Goal: Task Accomplishment & Management: Complete application form

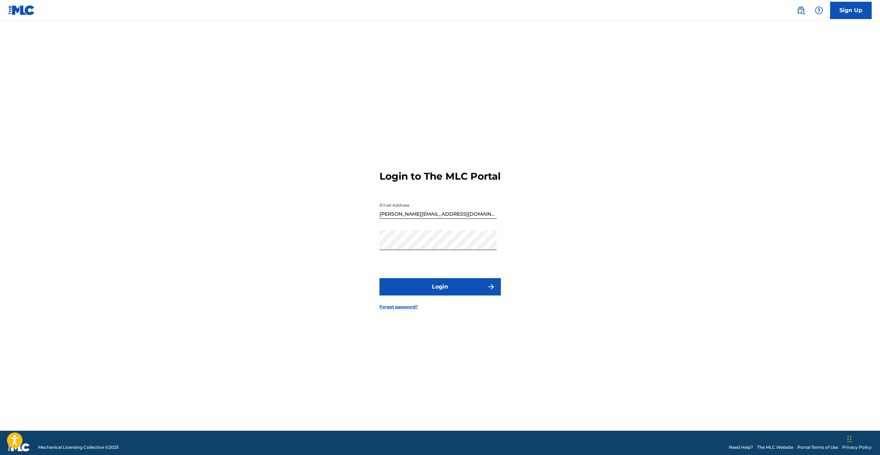
click at [448, 288] on button "Login" at bounding box center [439, 286] width 121 height 17
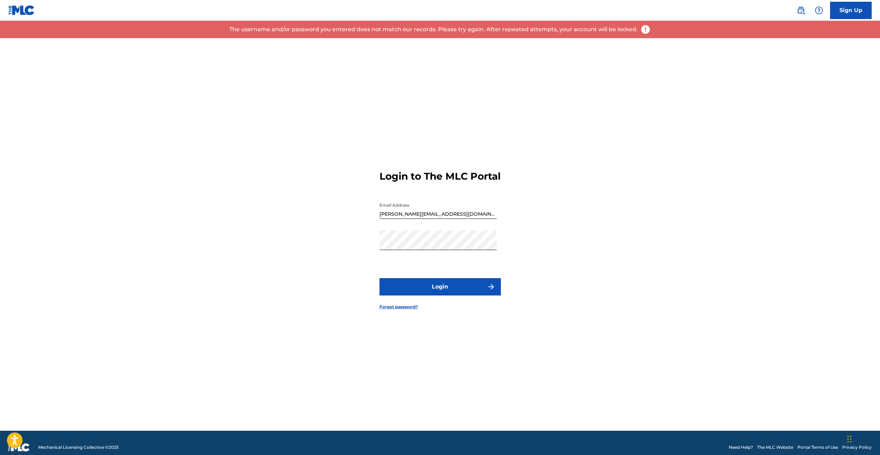
click at [401, 310] on link "Forgot password?" at bounding box center [398, 307] width 38 height 6
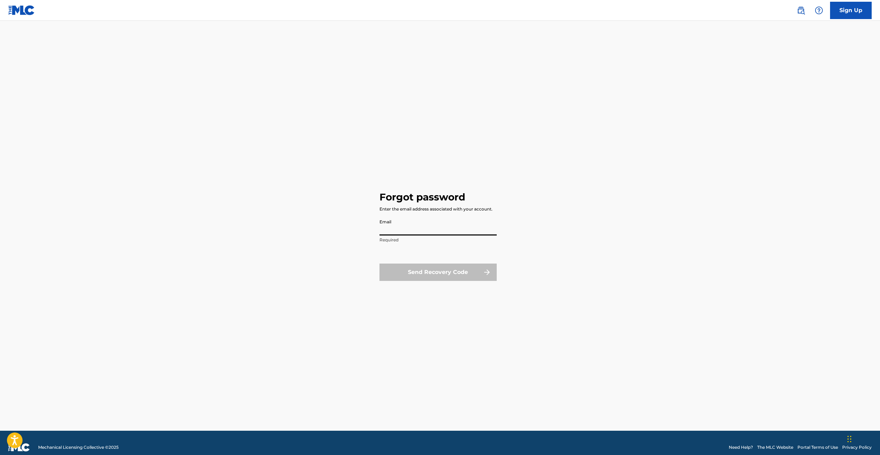
click at [450, 232] on input "Email" at bounding box center [437, 226] width 117 height 20
type input "[PERSON_NAME][EMAIL_ADDRESS][DOMAIN_NAME]"
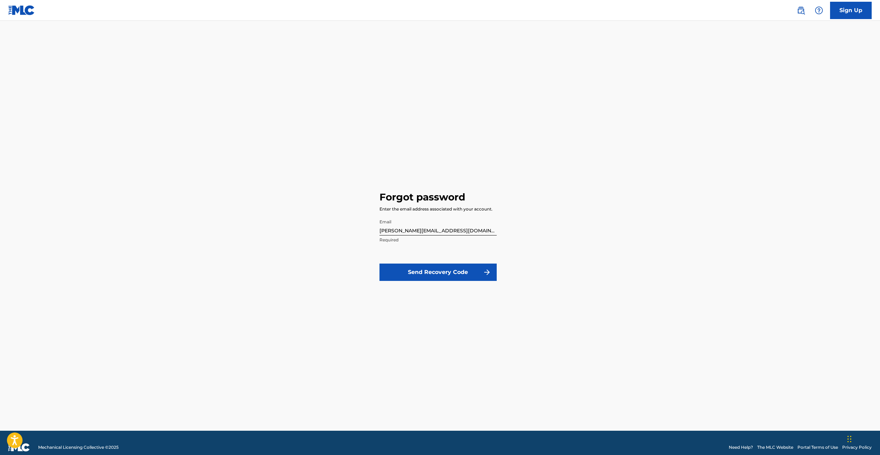
click at [436, 272] on button "Send Recovery Code" at bounding box center [437, 272] width 117 height 17
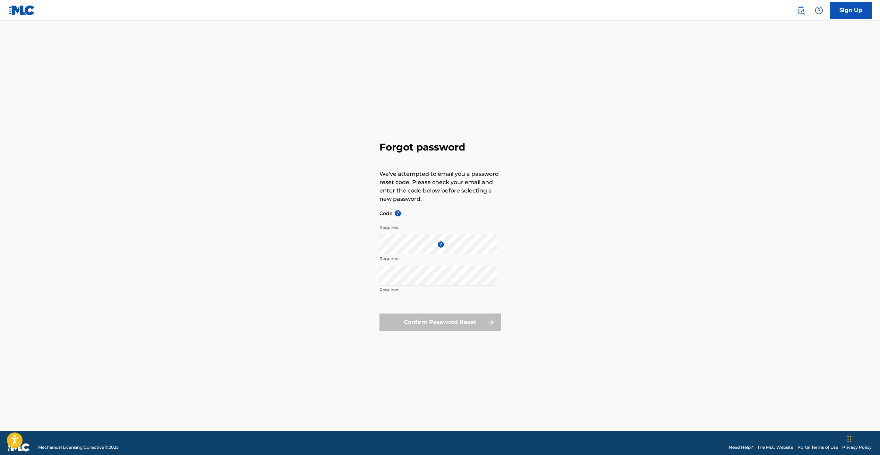
click at [356, 190] on div "Forgot password We've attempted to email you a password reset code. Please chec…" at bounding box center [440, 234] width 486 height 393
click at [31, 11] on img at bounding box center [21, 10] width 27 height 10
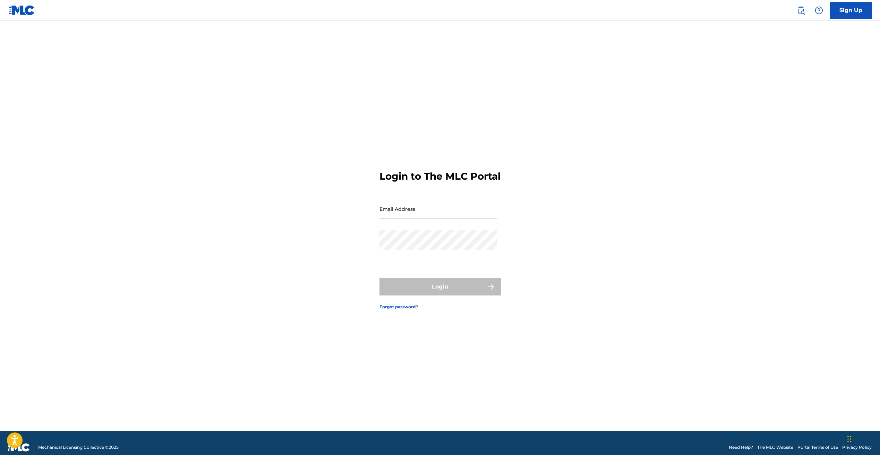
click at [26, 5] on link at bounding box center [21, 10] width 27 height 20
click at [852, 14] on link "Sign Up" at bounding box center [851, 10] width 42 height 17
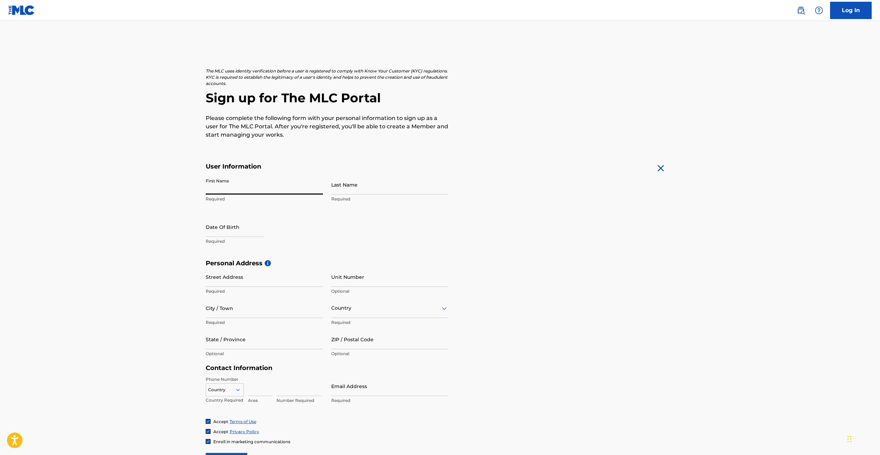
click at [302, 191] on input "First Name" at bounding box center [264, 185] width 117 height 20
type input "[PERSON_NAME]"
type input "[STREET_ADDRESS] Apt. [DEMOGRAPHIC_DATA]"
type input "[GEOGRAPHIC_DATA]"
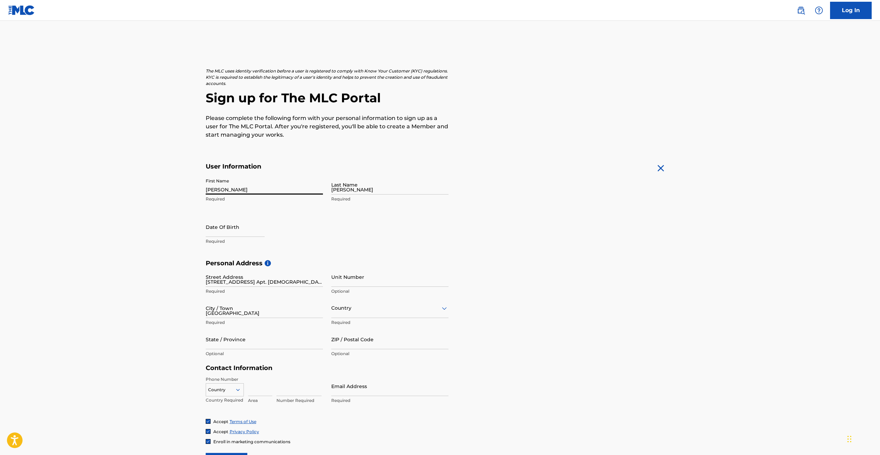
type input "[GEOGRAPHIC_DATA]"
type input "IL"
type input "60615"
type input "312"
type input "4517576"
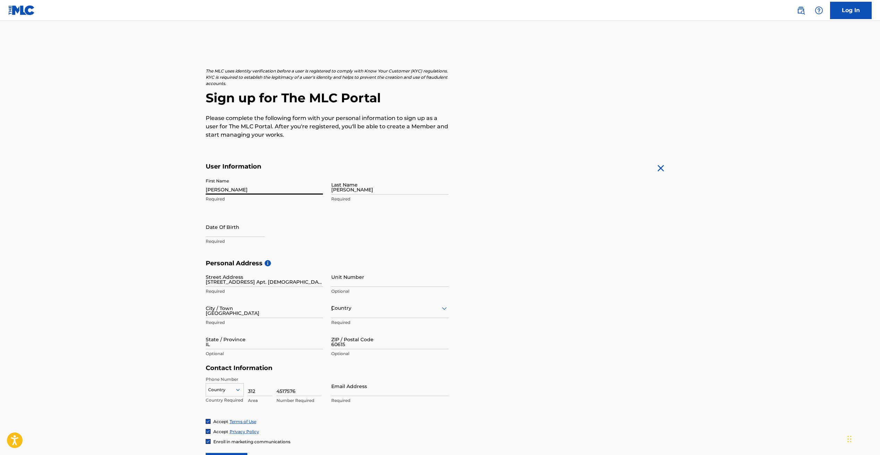
type input "[PERSON_NAME][EMAIL_ADDRESS][DOMAIN_NAME]"
select select "8"
select select "2025"
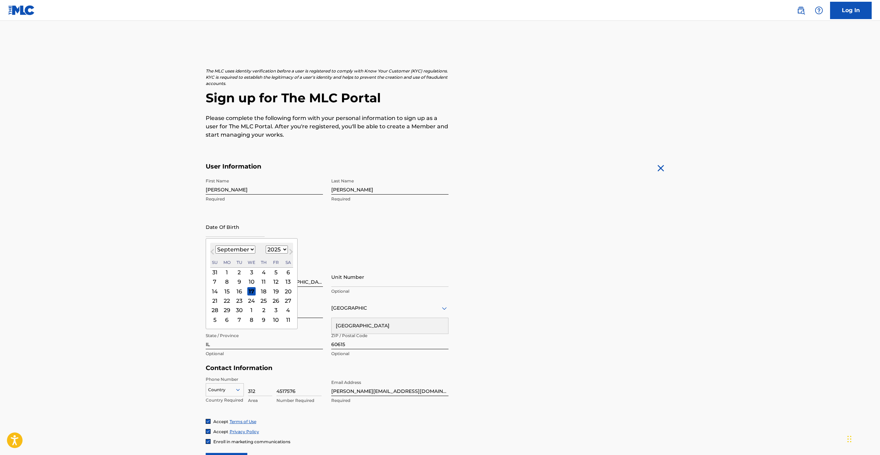
click at [250, 231] on input "text" at bounding box center [235, 227] width 59 height 20
click at [239, 246] on select "January February March April May June July August September October November De…" at bounding box center [235, 250] width 40 height 8
select select "0"
click at [215, 246] on select "January February March April May June July August September October November De…" at bounding box center [235, 250] width 40 height 8
click at [261, 301] on div "23" at bounding box center [263, 301] width 8 height 8
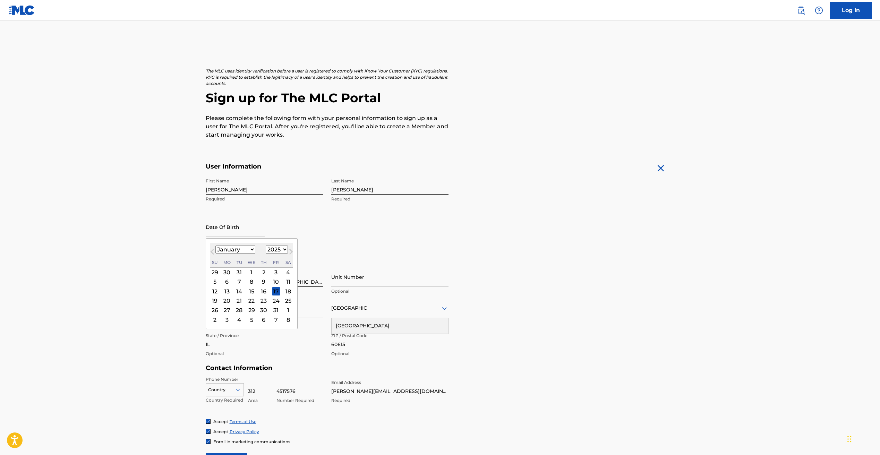
type input "January 23 2025"
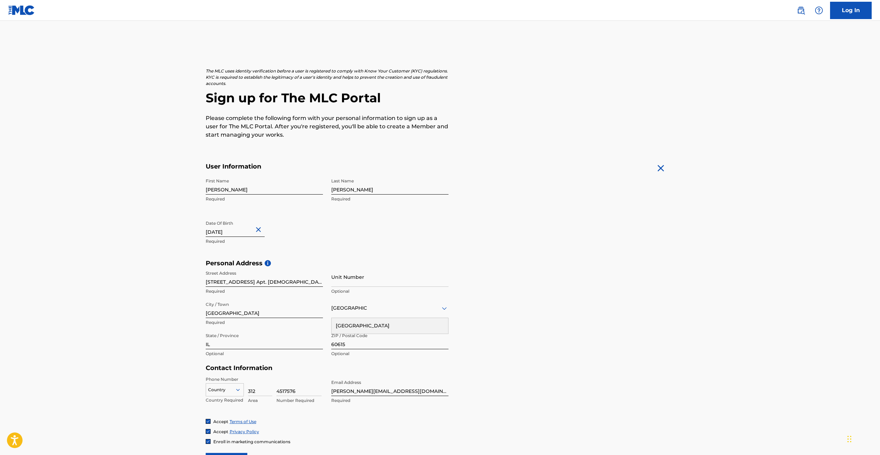
click at [246, 232] on input "January 23 2025" at bounding box center [235, 227] width 59 height 20
select select "2025"
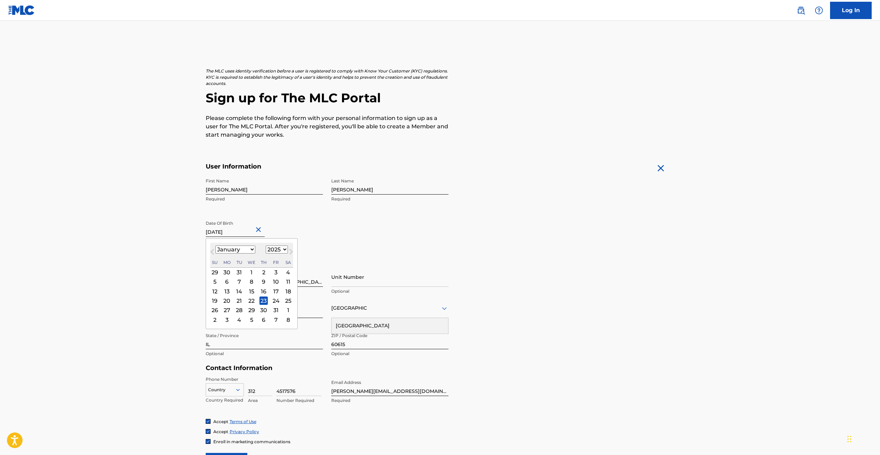
drag, startPoint x: 246, startPoint y: 232, endPoint x: 234, endPoint y: 230, distance: 12.0
click at [234, 230] on input "January 23 2025" at bounding box center [235, 227] width 59 height 20
type input "January 23 1966"
select select "1966"
type input "January 23 1966"
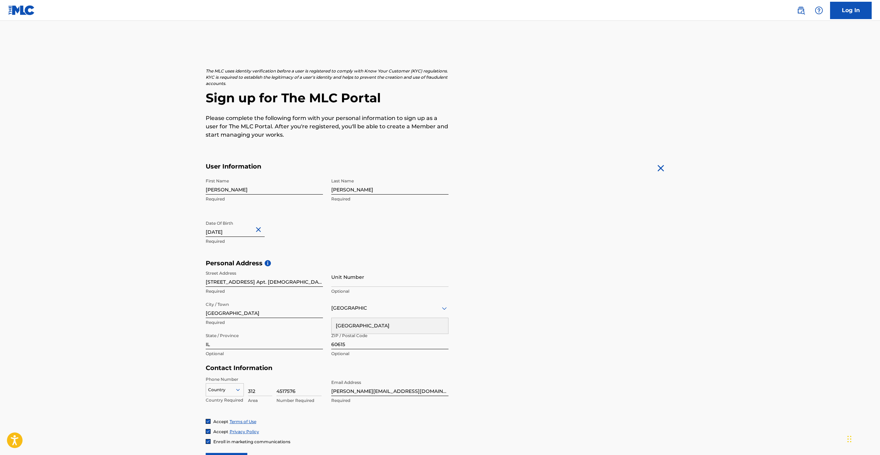
click at [373, 326] on div "[GEOGRAPHIC_DATA]" at bounding box center [390, 326] width 117 height 16
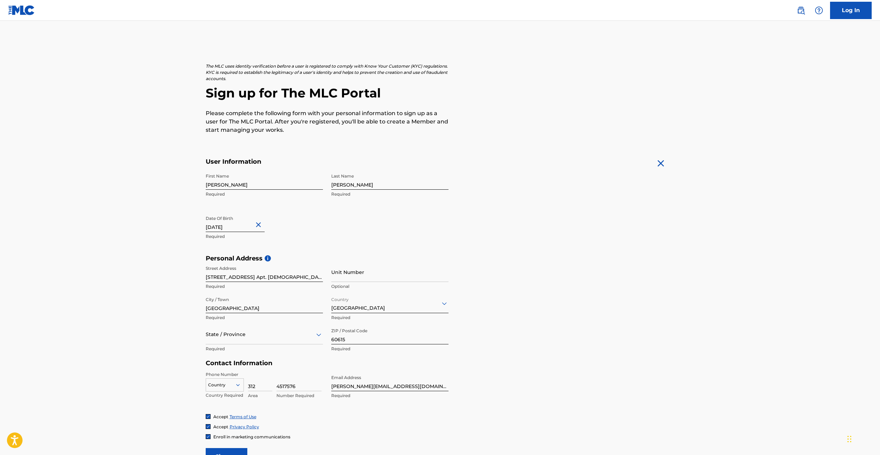
scroll to position [12, 0]
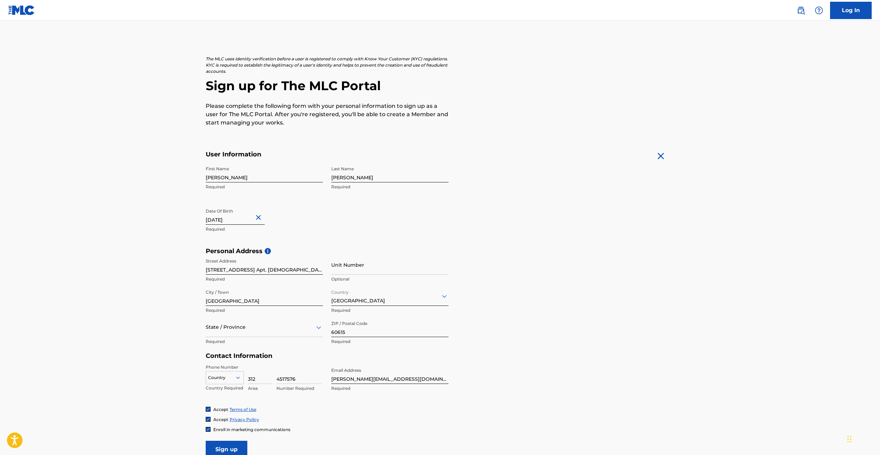
click at [257, 332] on div "State / Province" at bounding box center [264, 327] width 117 height 20
click at [249, 400] on div "[US_STATE]" at bounding box center [264, 402] width 117 height 16
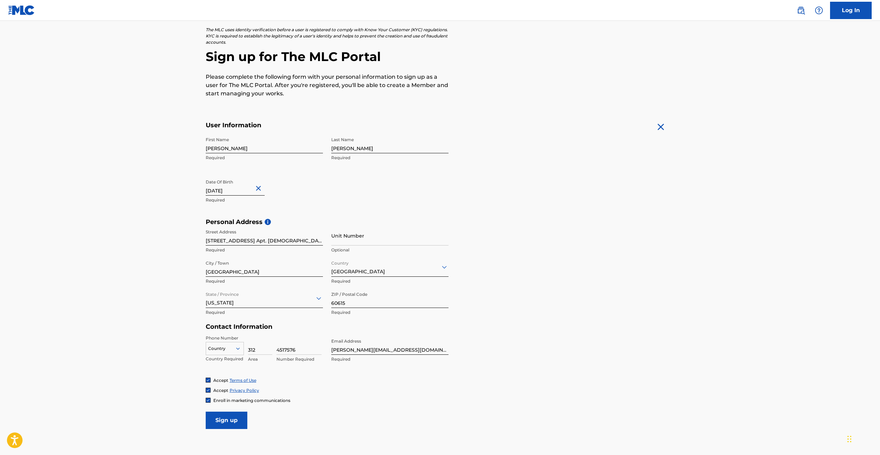
scroll to position [76, 0]
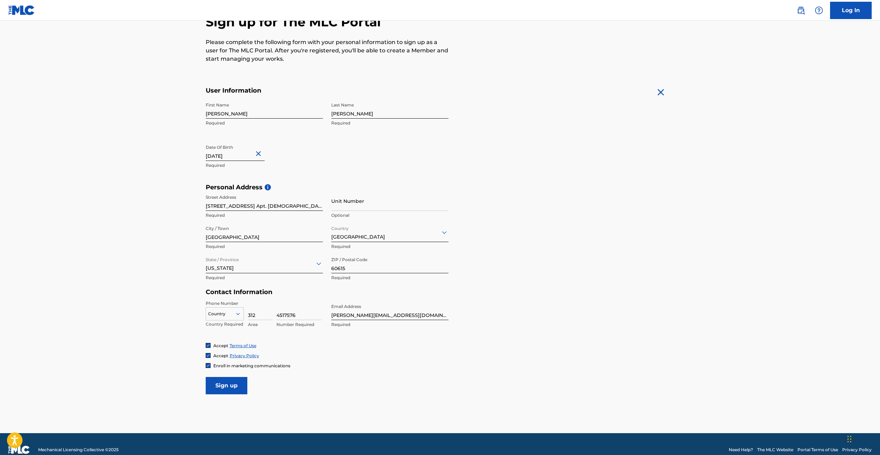
click at [230, 315] on div at bounding box center [224, 314] width 37 height 8
click at [226, 325] on div "US, [GEOGRAPHIC_DATA] +1" at bounding box center [224, 331] width 37 height 27
click at [232, 386] on input "Sign up" at bounding box center [227, 385] width 42 height 17
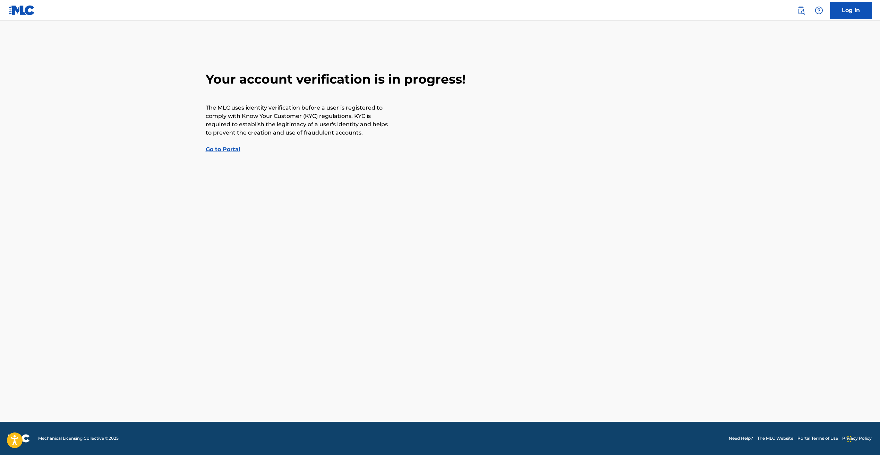
click at [228, 147] on link "Go to Portal" at bounding box center [223, 149] width 35 height 7
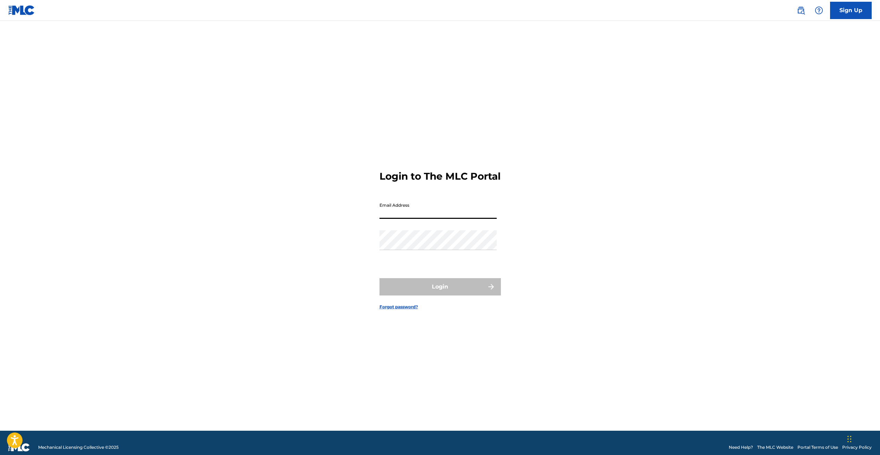
click at [404, 219] on input "Email Address" at bounding box center [437, 209] width 117 height 20
type input "[PERSON_NAME][EMAIL_ADDRESS][DOMAIN_NAME]"
click at [346, 253] on div "Login to The MLC Portal Email Address chris@stonecutterrecords.com Password Log…" at bounding box center [440, 234] width 486 height 393
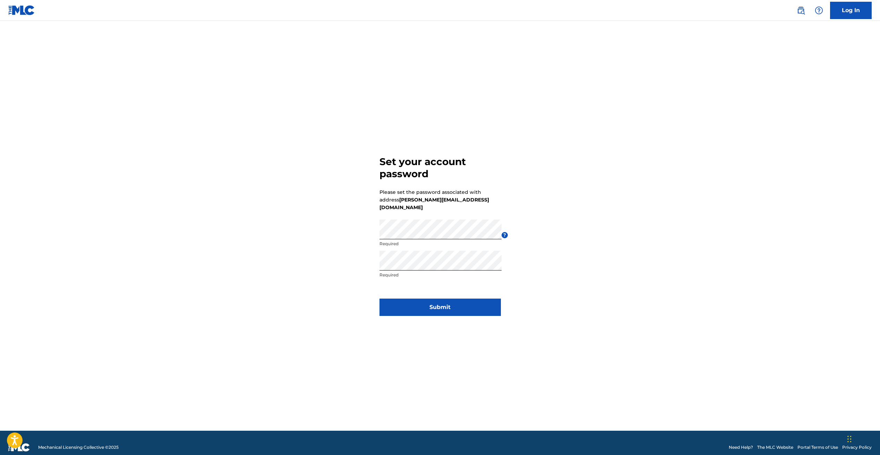
click at [436, 304] on button "Submit" at bounding box center [439, 307] width 121 height 17
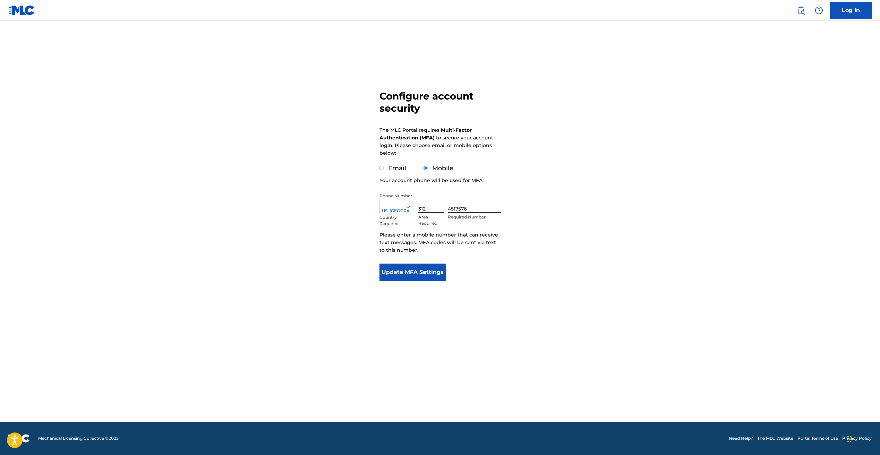
click at [419, 271] on button "Update MFA Settings" at bounding box center [412, 272] width 67 height 17
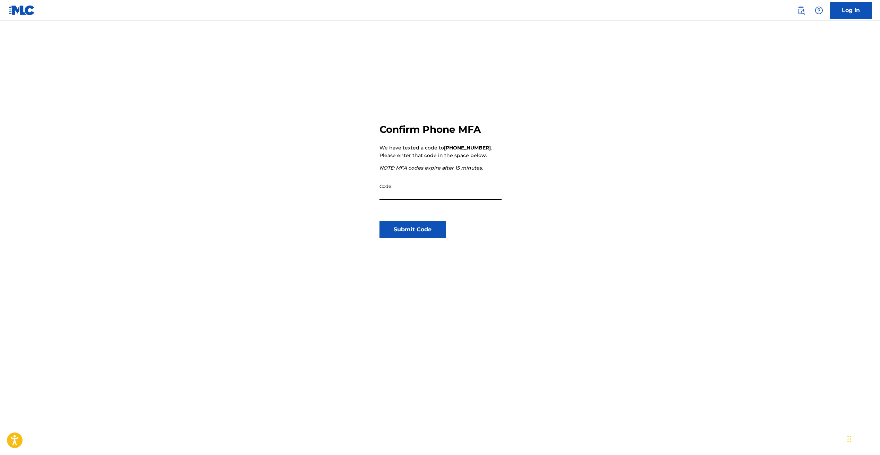
click at [398, 196] on input "Code" at bounding box center [440, 190] width 122 height 20
type input "668540"
click at [404, 235] on button "Submit Code" at bounding box center [412, 229] width 67 height 17
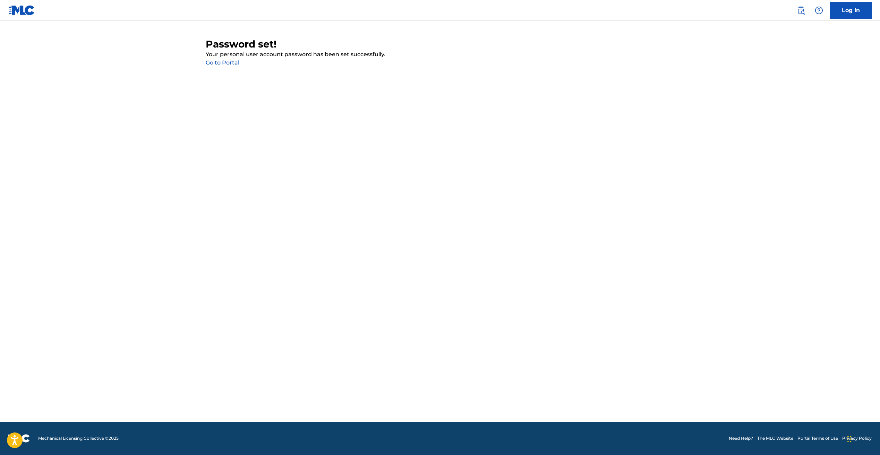
click at [233, 60] on link "Go to Portal" at bounding box center [223, 62] width 34 height 7
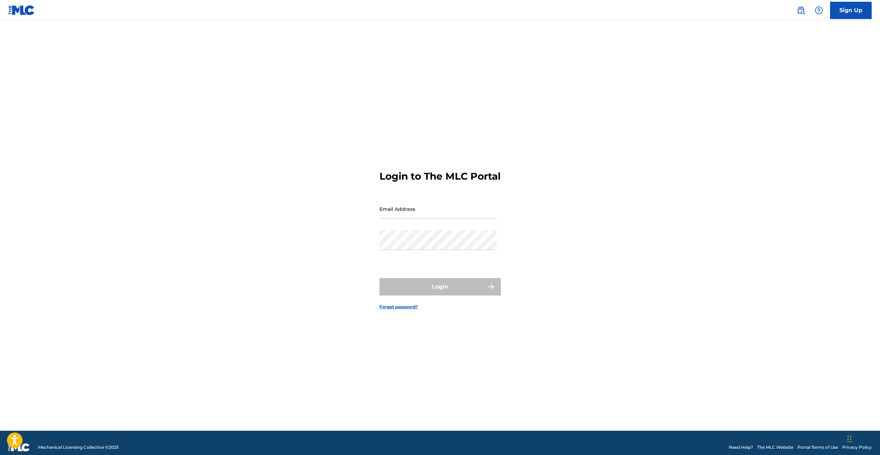
click at [390, 219] on input "Email Address" at bounding box center [437, 209] width 117 height 20
type input "[PERSON_NAME][EMAIL_ADDRESS][DOMAIN_NAME]"
click at [438, 291] on button "Login" at bounding box center [439, 286] width 121 height 17
click at [424, 249] on input "Code" at bounding box center [437, 240] width 117 height 20
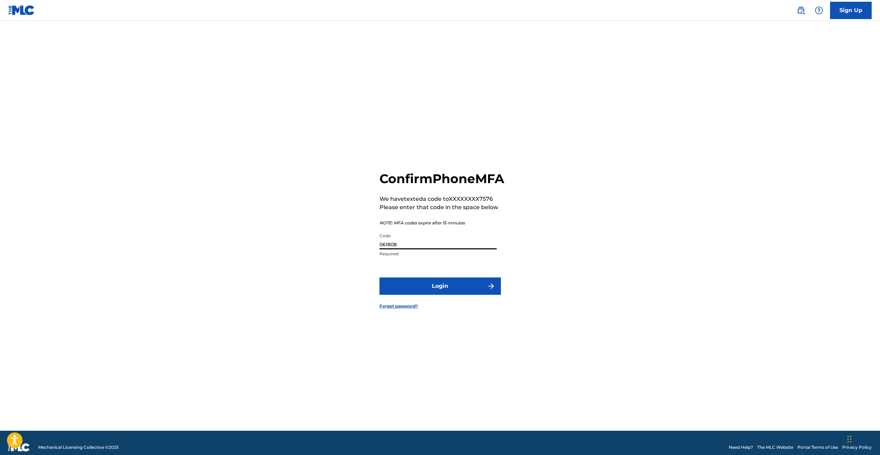
type input "061808"
click at [431, 295] on button "Login" at bounding box center [439, 285] width 121 height 17
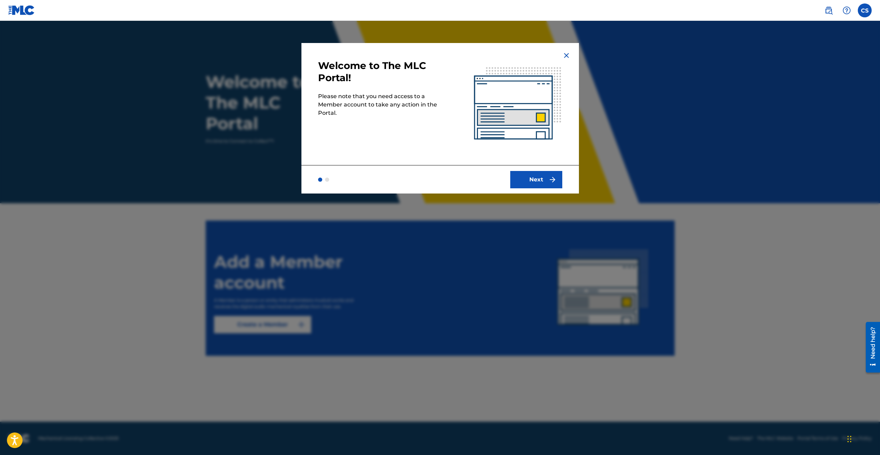
click at [550, 173] on button "Next" at bounding box center [536, 179] width 52 height 17
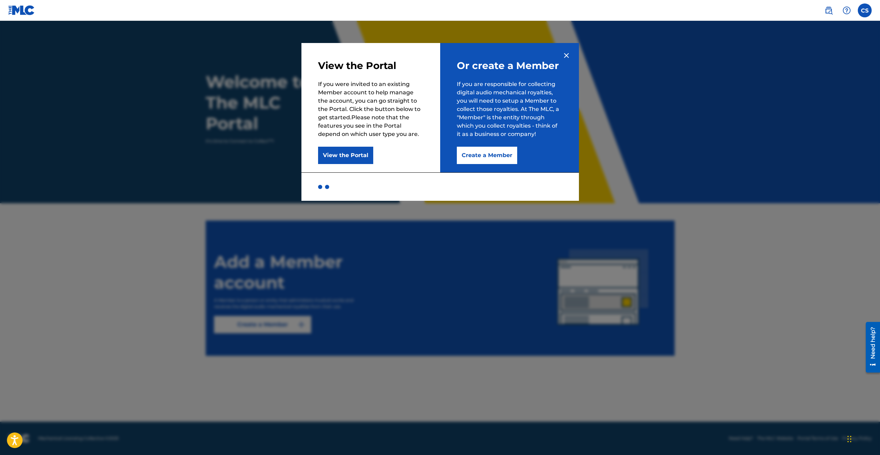
click at [333, 153] on button "View the Portal" at bounding box center [345, 155] width 55 height 17
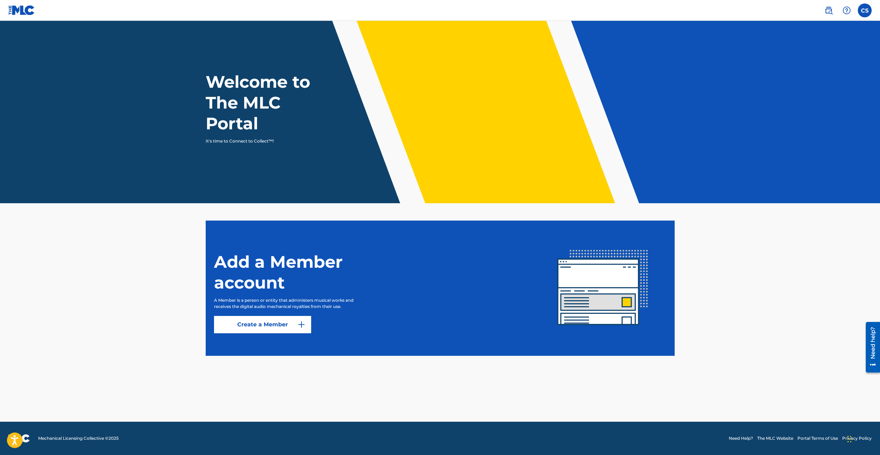
click at [273, 322] on link "Create a Member" at bounding box center [262, 324] width 97 height 17
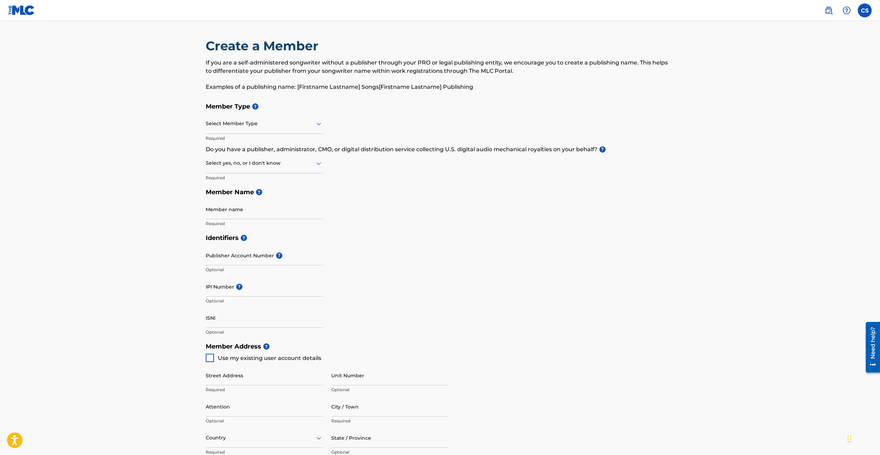
click at [257, 125] on div at bounding box center [264, 123] width 117 height 9
click at [168, 146] on main "Create a Member If you are a self-administered songwriter without a publisher t…" at bounding box center [440, 332] width 880 height 623
click at [250, 129] on div "Select Member Type" at bounding box center [264, 124] width 117 height 20
click at [254, 144] on div "Self-Administered Songwriter" at bounding box center [264, 142] width 117 height 16
click at [261, 168] on div "Select yes, no, or I don't know" at bounding box center [264, 164] width 117 height 20
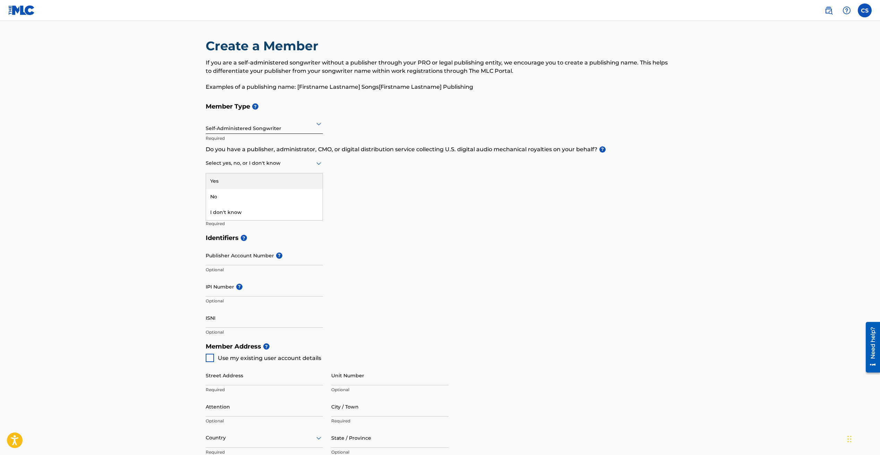
click at [254, 185] on div "Yes" at bounding box center [264, 181] width 117 height 16
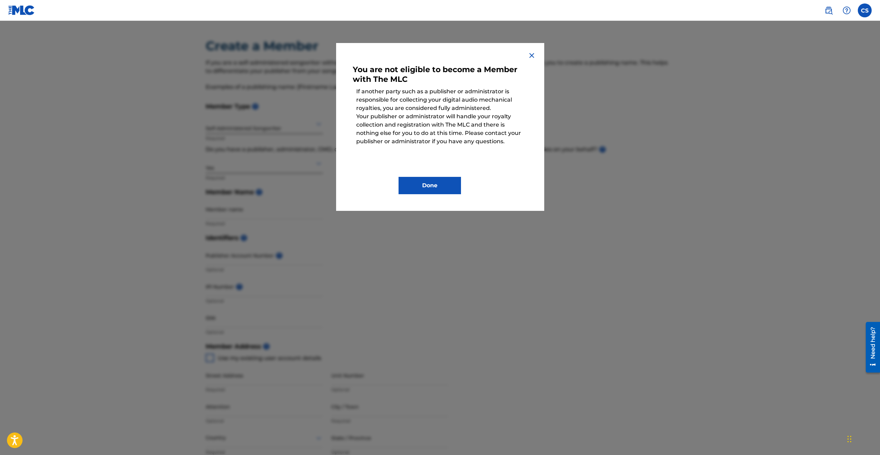
click at [426, 189] on button "Done" at bounding box center [429, 185] width 62 height 17
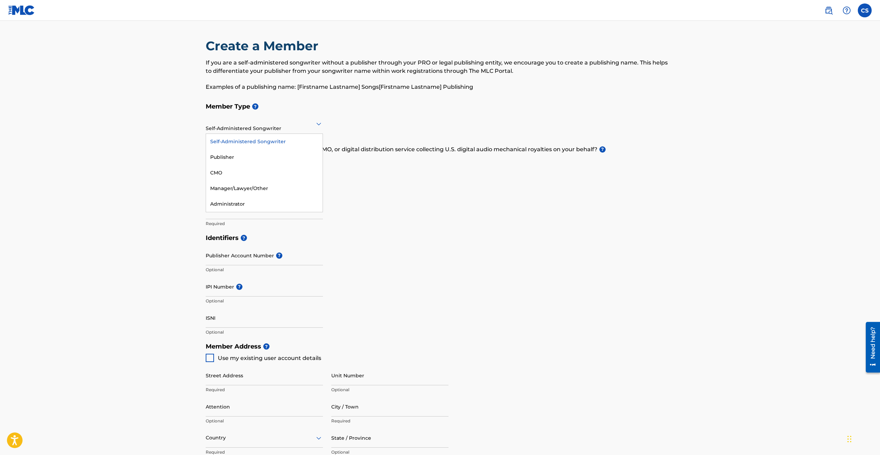
click at [279, 131] on div "Self-Administered Songwriter" at bounding box center [264, 123] width 117 height 17
click at [268, 162] on div "Publisher" at bounding box center [264, 157] width 117 height 16
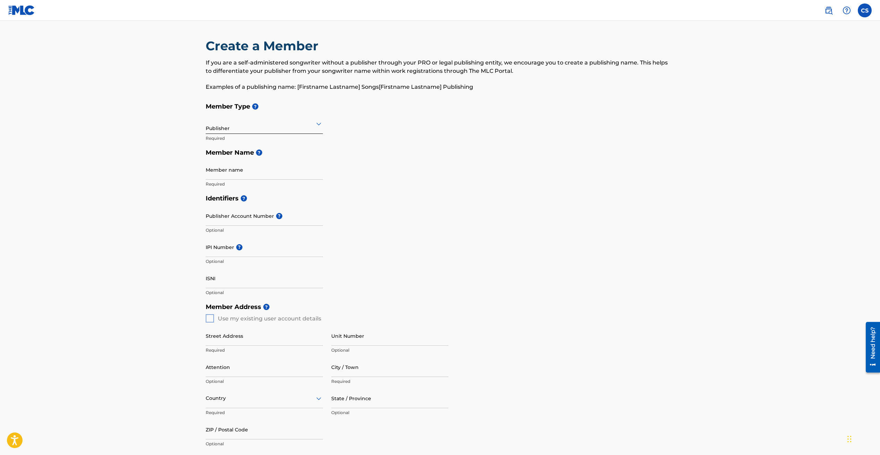
click at [262, 173] on input "Member name" at bounding box center [264, 170] width 117 height 20
click at [263, 176] on input "Member name" at bounding box center [264, 170] width 117 height 20
click at [243, 175] on input "Member name" at bounding box center [264, 170] width 117 height 20
click at [178, 186] on main "Create a Member If you are a self-administered songwriter without a publisher t…" at bounding box center [440, 312] width 880 height 583
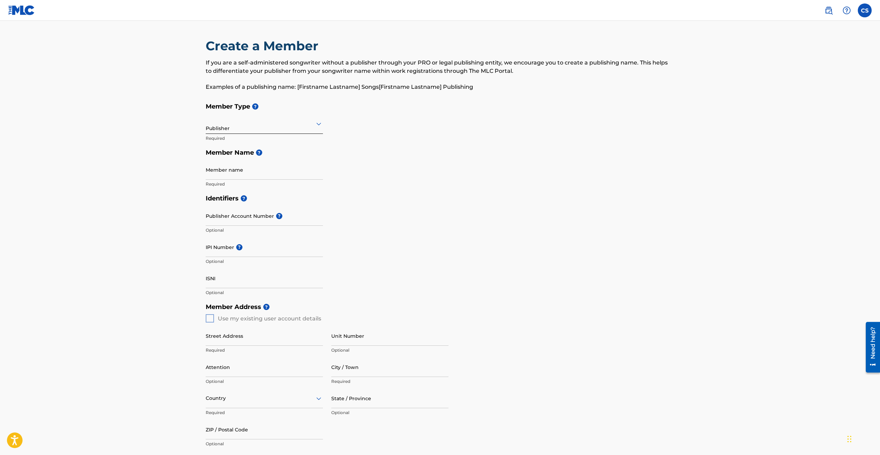
click at [225, 222] on input "Publisher Account Number ?" at bounding box center [264, 216] width 117 height 20
click at [221, 173] on input "Member name" at bounding box center [264, 170] width 117 height 20
click at [188, 182] on main "Create a Member If you are a self-administered songwriter without a publisher t…" at bounding box center [440, 312] width 880 height 583
click at [223, 216] on input "Publisher Account Number ?" at bounding box center [264, 216] width 117 height 20
click at [221, 247] on input "IPI Number ?" at bounding box center [264, 247] width 117 height 20
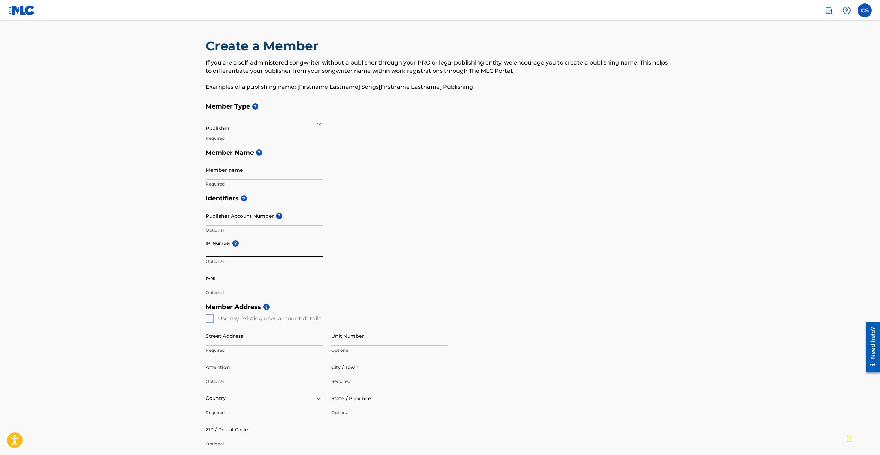
click at [222, 283] on input "ISNI" at bounding box center [264, 278] width 117 height 20
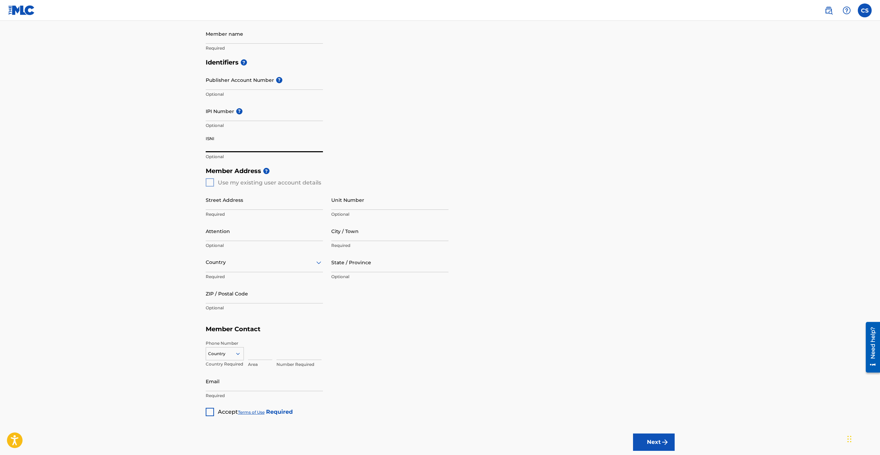
scroll to position [145, 0]
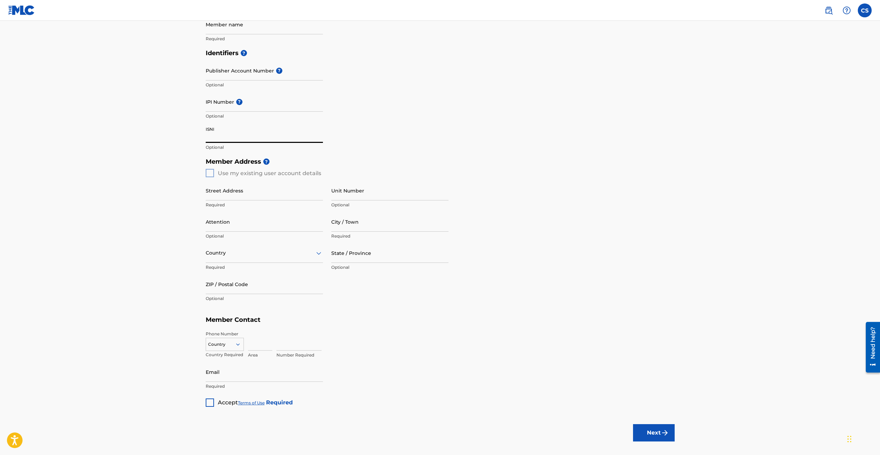
click at [239, 198] on input "Street Address" at bounding box center [264, 191] width 117 height 20
type input "[STREET_ADDRESS] Apt. [DEMOGRAPHIC_DATA]"
type input "[PERSON_NAME] [PERSON_NAME]"
click at [353, 224] on input "City / Town" at bounding box center [389, 222] width 117 height 20
type input "[GEOGRAPHIC_DATA]"
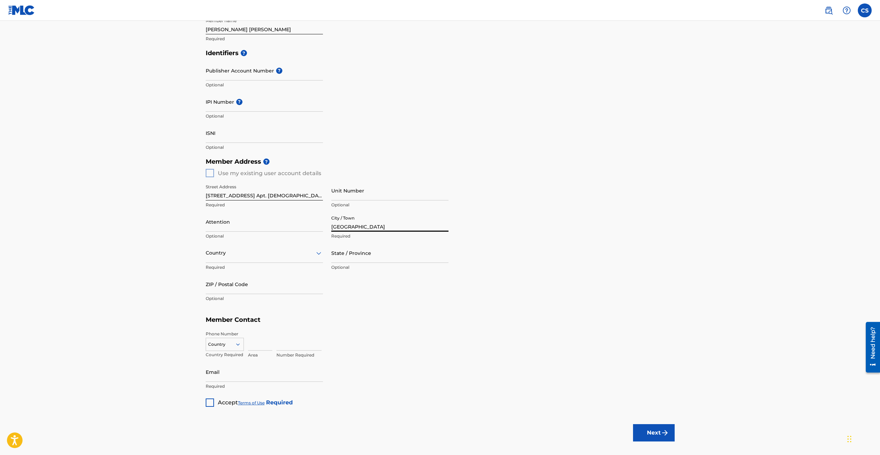
type input "[PERSON_NAME] [PERSON_NAME]"
type input "[GEOGRAPHIC_DATA]"
type input "IL"
type input "60615"
type input "312"
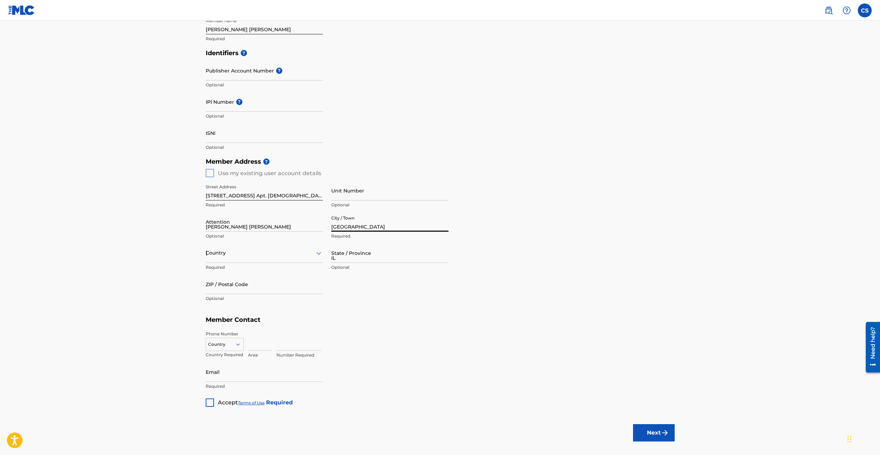
type input "4517576"
type input "[PERSON_NAME][EMAIL_ADDRESS][DOMAIN_NAME]"
click at [186, 272] on main "Create a Member If you are a self-administered songwriter without a publisher t…" at bounding box center [440, 167] width 880 height 583
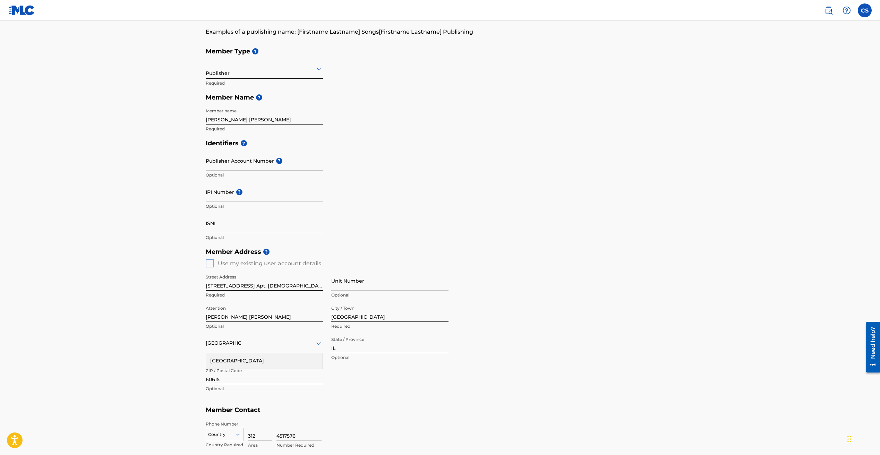
scroll to position [51, 0]
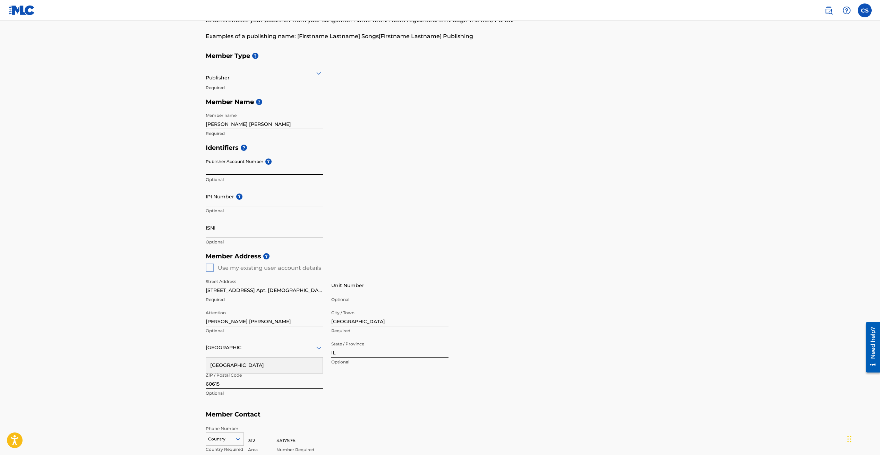
click at [236, 169] on input "Publisher Account Number ?" at bounding box center [264, 165] width 117 height 20
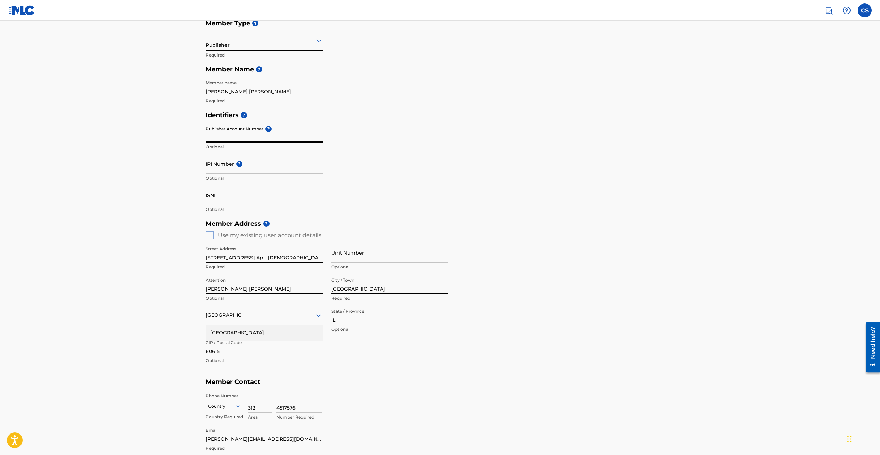
scroll to position [173, 0]
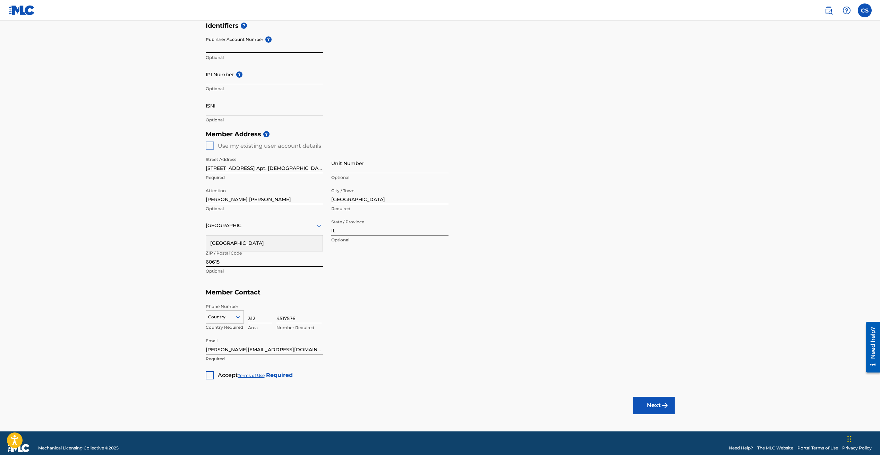
click at [209, 375] on div at bounding box center [210, 375] width 8 height 8
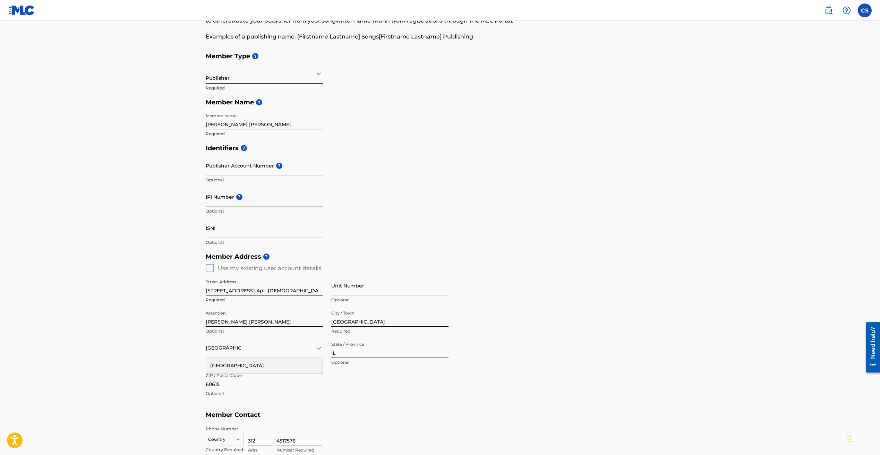
scroll to position [27, 0]
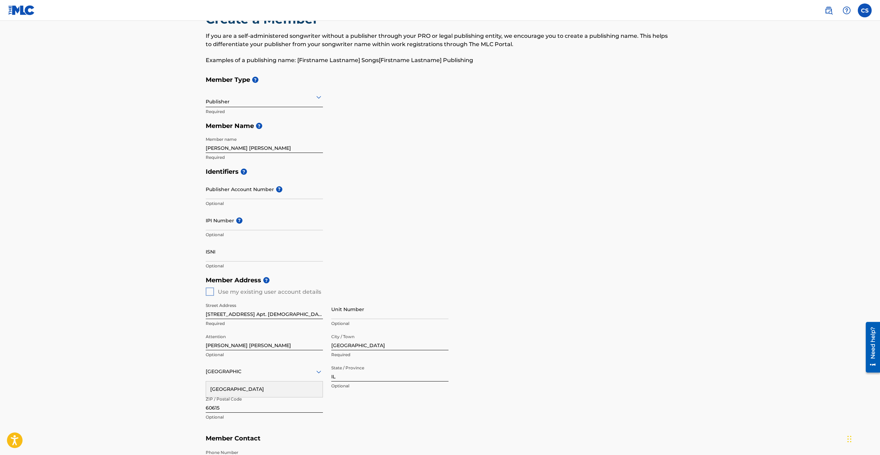
click at [235, 193] on input "Publisher Account Number ?" at bounding box center [264, 189] width 117 height 20
paste input "171304"
type input "171304"
click at [221, 227] on input "IPI Number ?" at bounding box center [264, 221] width 117 height 20
click at [216, 224] on input "IPI Number ?" at bounding box center [264, 221] width 117 height 20
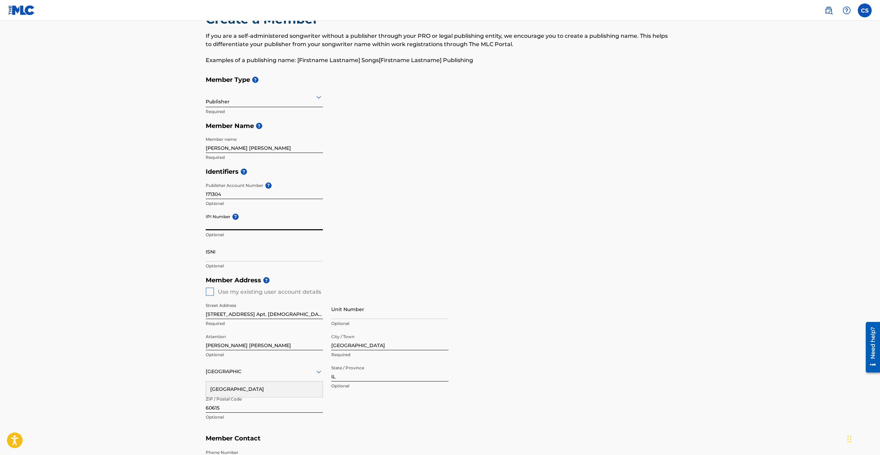
paste input "586914500"
type input "586914500"
click at [220, 258] on input "ISNI" at bounding box center [264, 252] width 117 height 20
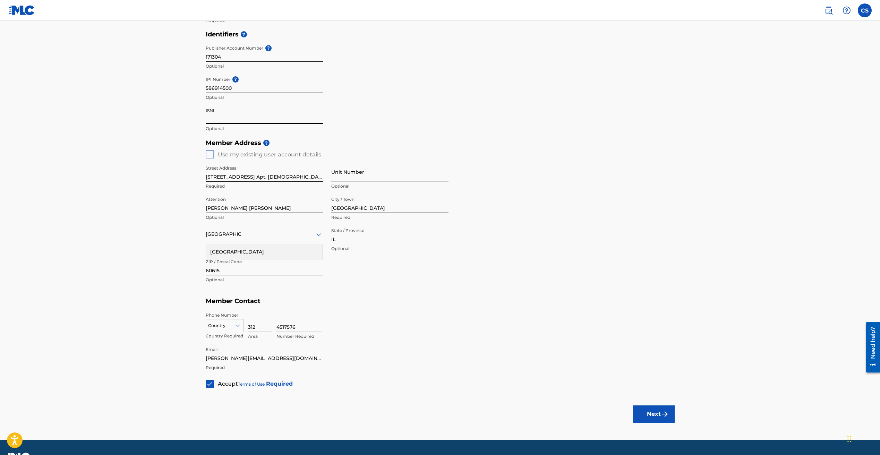
scroll to position [182, 0]
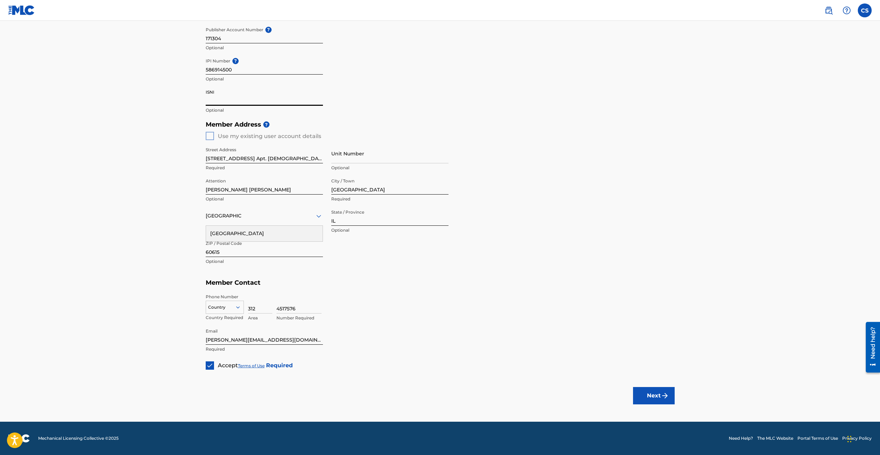
click at [654, 393] on button "Next" at bounding box center [654, 395] width 42 height 17
click at [231, 308] on div at bounding box center [224, 307] width 37 height 8
click at [226, 319] on div "US, [GEOGRAPHIC_DATA] +1" at bounding box center [224, 324] width 37 height 27
click at [658, 395] on button "Next" at bounding box center [654, 395] width 42 height 17
click at [294, 216] on div at bounding box center [264, 216] width 117 height 9
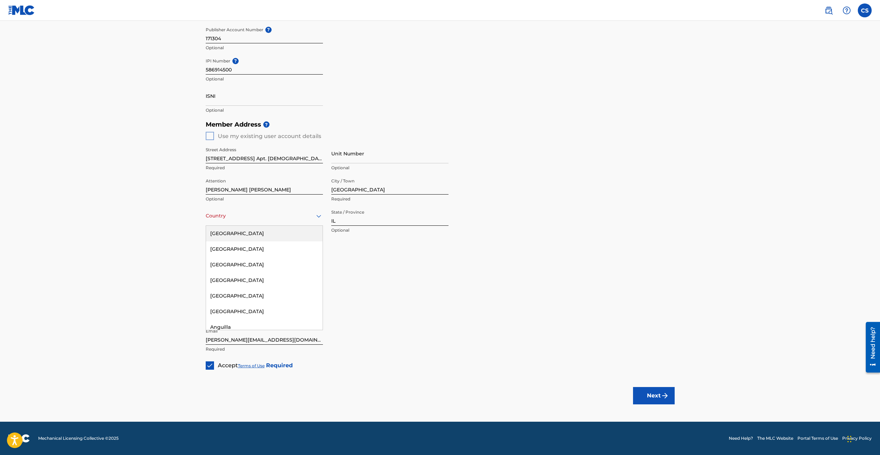
click at [267, 232] on div "[GEOGRAPHIC_DATA]" at bounding box center [264, 234] width 117 height 16
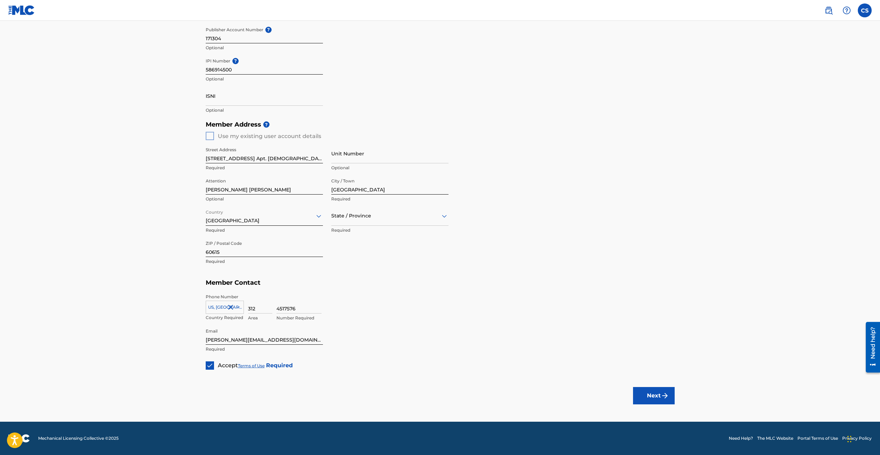
click at [662, 393] on img "submit" at bounding box center [665, 396] width 8 height 8
click at [407, 219] on div at bounding box center [389, 216] width 117 height 9
click at [378, 248] on div "[US_STATE]" at bounding box center [390, 245] width 117 height 16
click at [639, 398] on button "Next" at bounding box center [654, 395] width 42 height 17
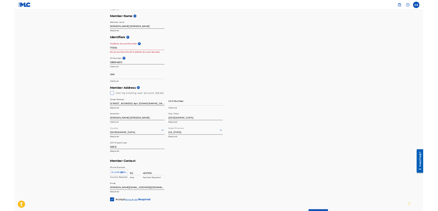
scroll to position [48, 0]
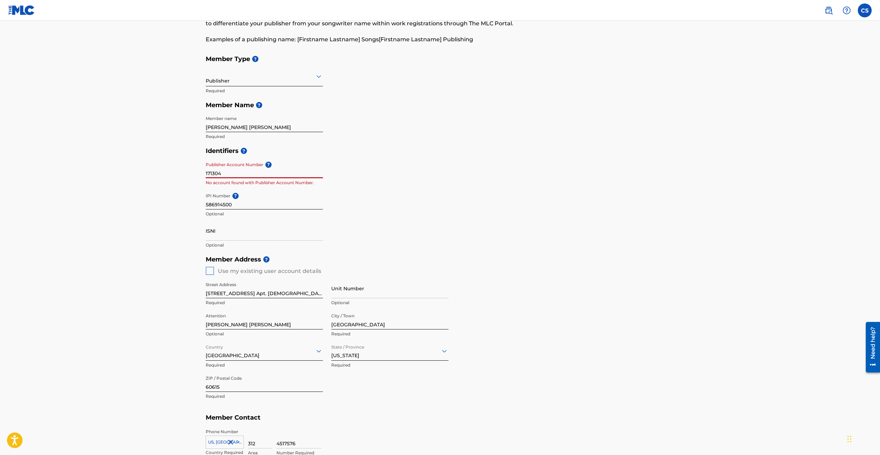
drag, startPoint x: 223, startPoint y: 176, endPoint x: 197, endPoint y: 170, distance: 26.7
click at [197, 170] on div "Create a Member If you are a self-administered songwriter without a publisher t…" at bounding box center [440, 248] width 486 height 514
paste input "586914500"
type input "586914500"
click at [277, 128] on input "[PERSON_NAME] [PERSON_NAME]" at bounding box center [264, 122] width 117 height 20
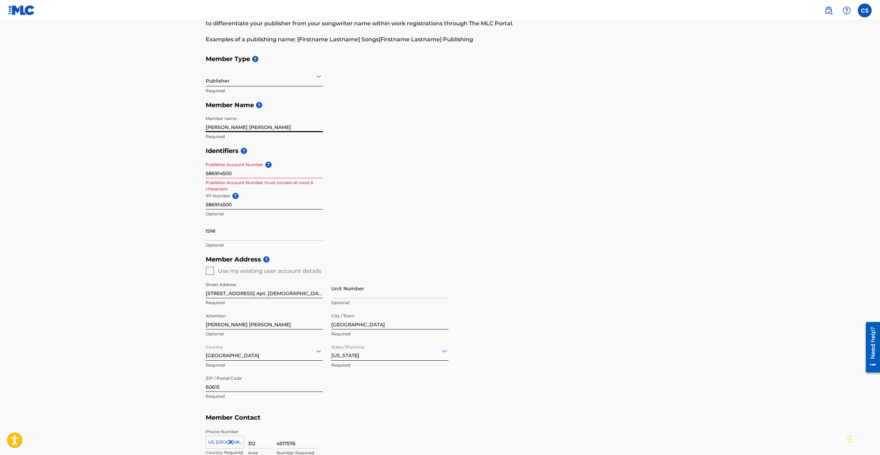
click at [277, 128] on input "[PERSON_NAME] [PERSON_NAME]" at bounding box center [264, 122] width 117 height 20
drag, startPoint x: 285, startPoint y: 128, endPoint x: 184, endPoint y: 124, distance: 101.0
click at [184, 124] on main "Create a Member If you are a self-administered songwriter without a publisher t…" at bounding box center [440, 264] width 880 height 583
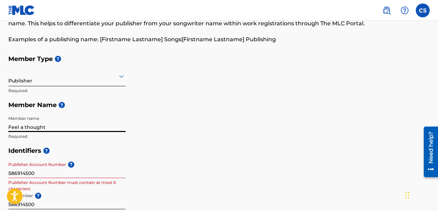
type input "Feel a thought"
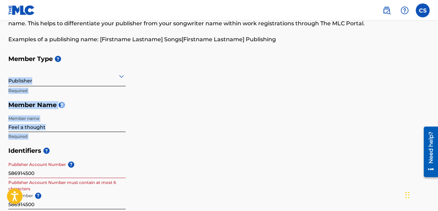
drag, startPoint x: 437, startPoint y: 65, endPoint x: 439, endPoint y: 146, distance: 81.9
click at [438, 146] on html "Accessibility Screen-Reader Guide, Feedback, and Issue Reporting | New window C…" at bounding box center [219, 57] width 438 height 211
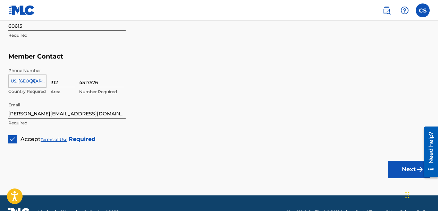
scroll to position [421, 0]
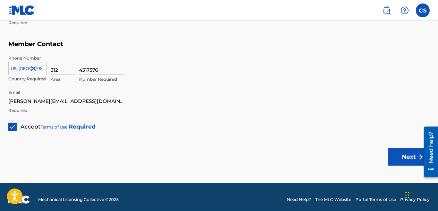
click at [404, 155] on button "Next" at bounding box center [409, 156] width 42 height 17
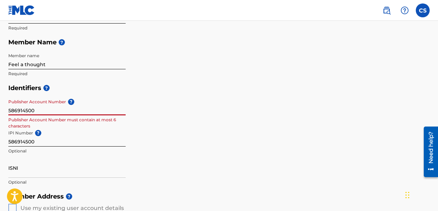
drag, startPoint x: 39, startPoint y: 113, endPoint x: -20, endPoint y: 112, distance: 59.3
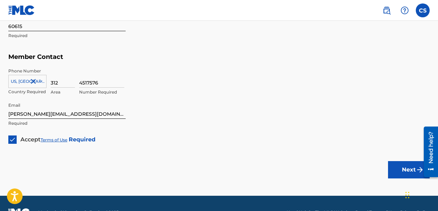
scroll to position [426, 0]
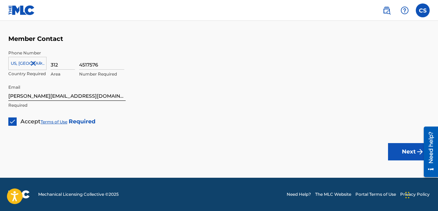
click at [402, 150] on button "Next" at bounding box center [409, 151] width 42 height 17
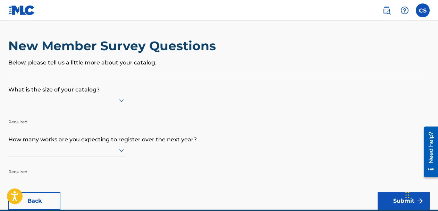
click at [102, 100] on div at bounding box center [66, 100] width 117 height 9
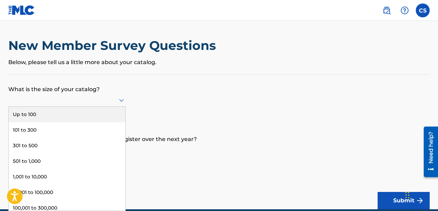
click at [86, 113] on div "Up to 100" at bounding box center [67, 115] width 117 height 16
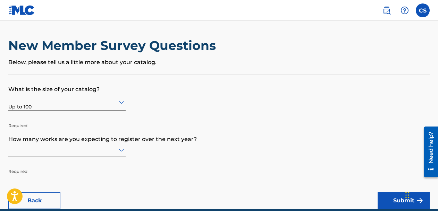
scroll to position [32, 0]
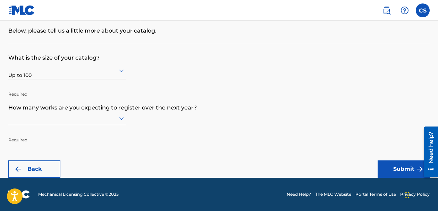
click at [64, 125] on div at bounding box center [66, 118] width 117 height 13
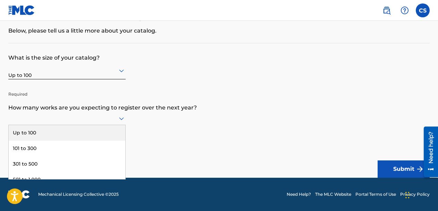
click at [65, 131] on div "Up to 100" at bounding box center [67, 133] width 117 height 16
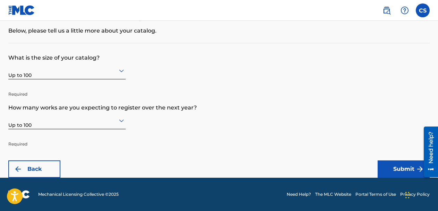
click at [408, 171] on button "Submit" at bounding box center [403, 169] width 52 height 17
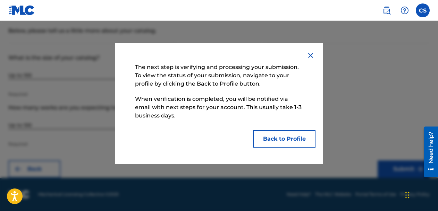
click at [275, 144] on button "Back to Profile" at bounding box center [284, 138] width 62 height 17
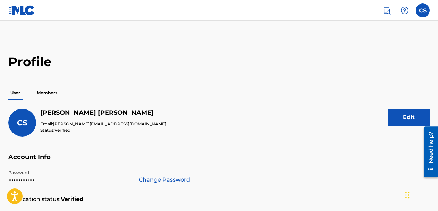
click at [52, 92] on p "Members" at bounding box center [47, 93] width 25 height 15
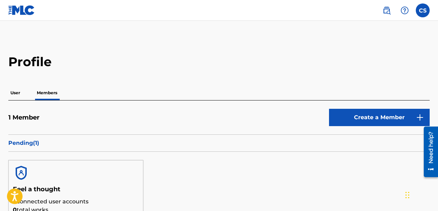
click at [14, 90] on p "User" at bounding box center [15, 93] width 14 height 15
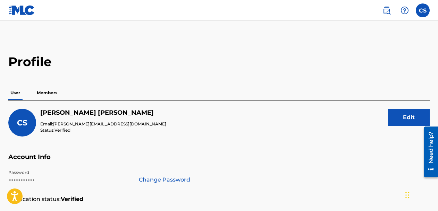
click at [46, 93] on p "Members" at bounding box center [47, 93] width 25 height 15
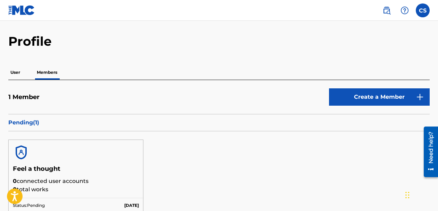
scroll to position [12, 0]
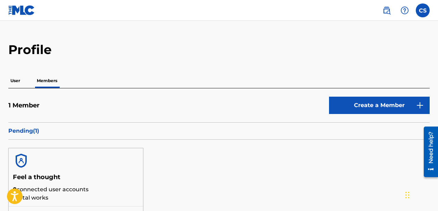
click at [368, 105] on link "Create a Member" at bounding box center [379, 105] width 101 height 17
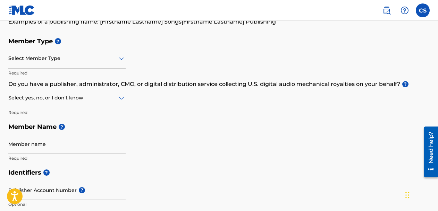
scroll to position [109, 0]
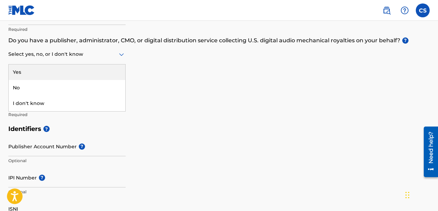
click at [68, 60] on div "Select yes, no, or I don't know" at bounding box center [66, 55] width 117 height 20
click at [49, 72] on div "Yes" at bounding box center [67, 73] width 117 height 16
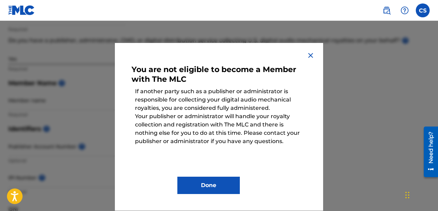
click at [307, 54] on img at bounding box center [310, 55] width 8 height 8
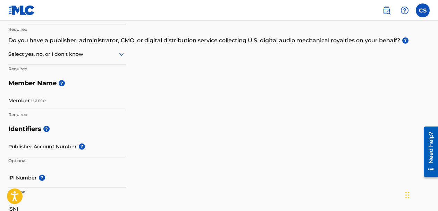
click at [69, 58] on div at bounding box center [66, 54] width 117 height 9
click at [47, 93] on div "No" at bounding box center [67, 88] width 117 height 16
click at [41, 58] on div at bounding box center [66, 54] width 117 height 9
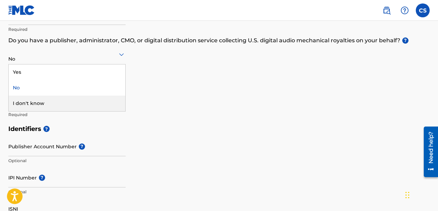
click at [33, 100] on div "I don't know" at bounding box center [67, 104] width 117 height 16
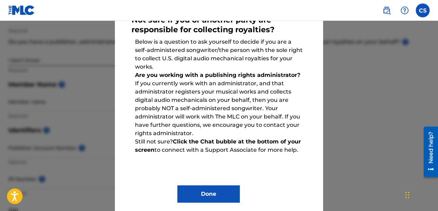
scroll to position [52, 0]
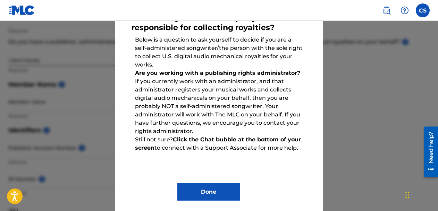
click at [206, 193] on button "Done" at bounding box center [208, 191] width 62 height 17
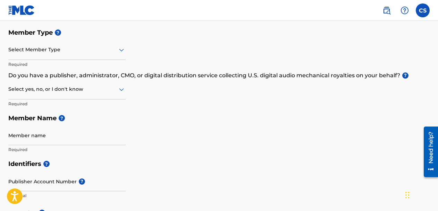
scroll to position [0, 0]
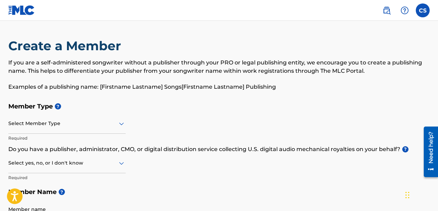
click at [418, 15] on label at bounding box center [422, 10] width 14 height 14
click at [422, 10] on input "CS [PERSON_NAME] [PERSON_NAME][EMAIL_ADDRESS][DOMAIN_NAME] Notification Prefere…" at bounding box center [422, 10] width 0 height 0
click at [285, 40] on div "Create a Member If you are a self-administered songwriter without a publisher t…" at bounding box center [218, 68] width 421 height 61
